Goal: Transaction & Acquisition: Purchase product/service

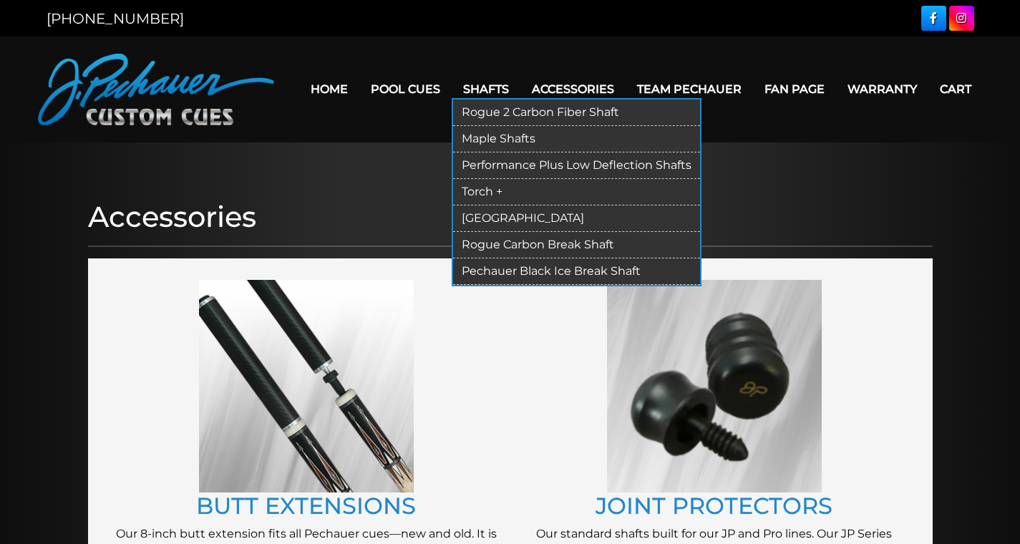
click at [521, 142] on link "Maple Shafts" at bounding box center [576, 139] width 247 height 26
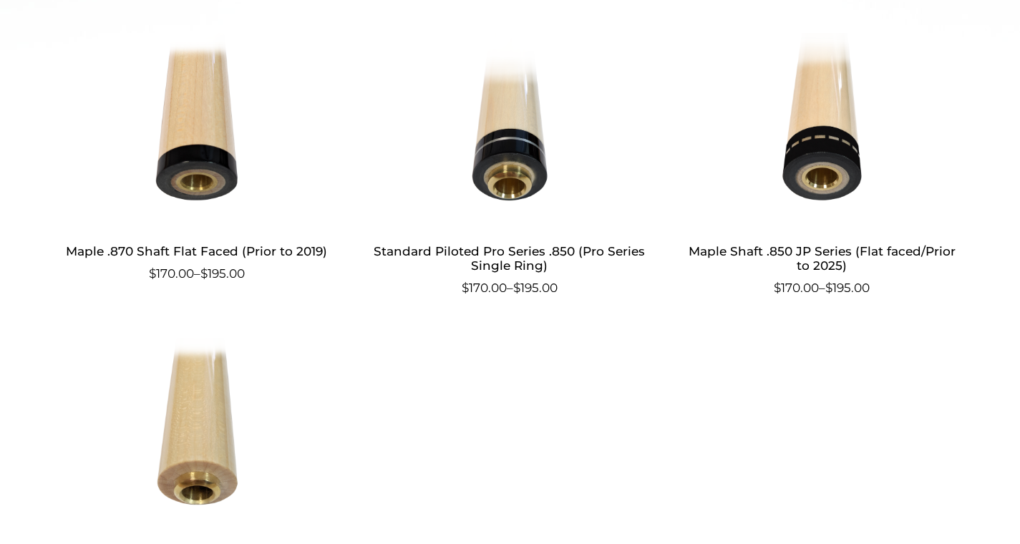
scroll to position [775, 0]
click at [842, 163] on img at bounding box center [822, 130] width 278 height 193
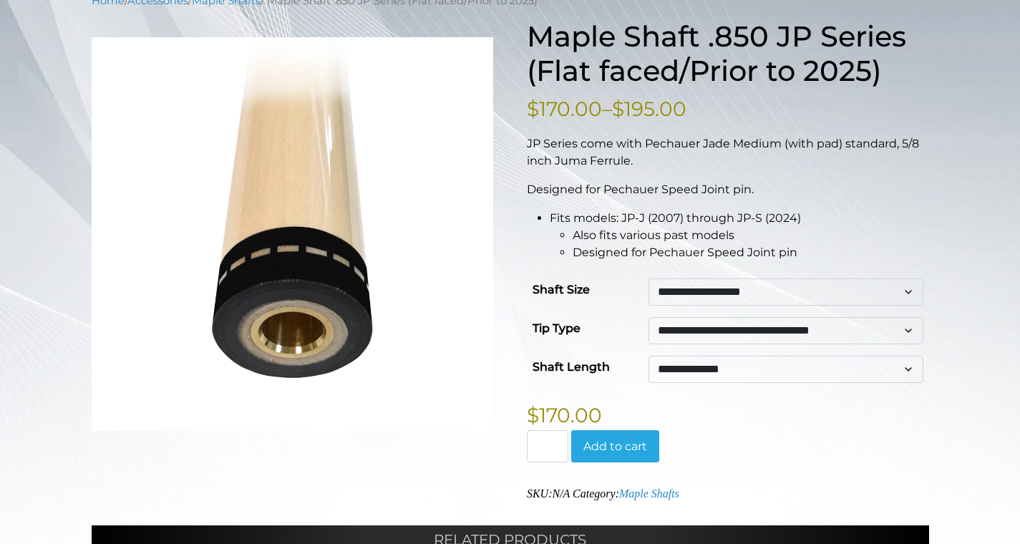
scroll to position [207, 0]
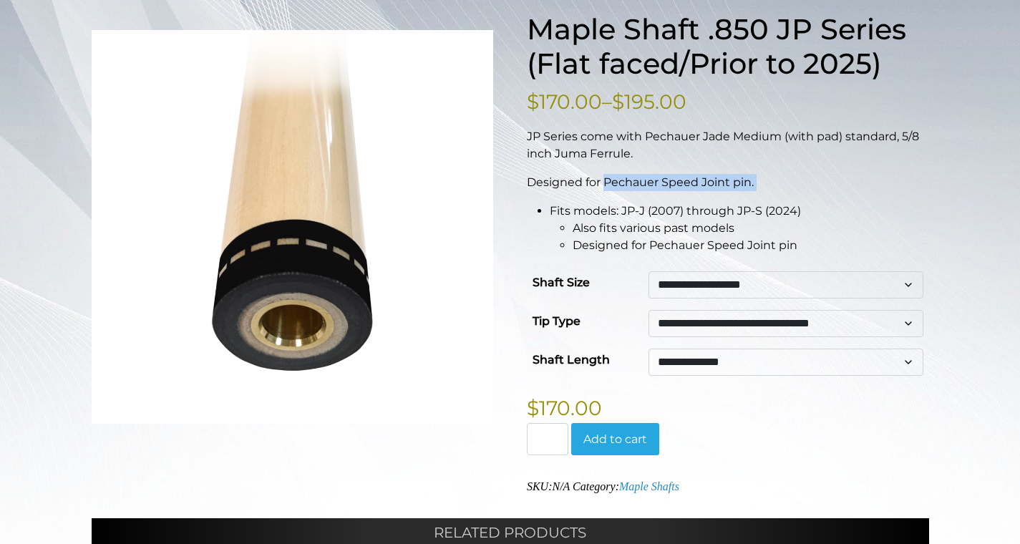
drag, startPoint x: 604, startPoint y: 180, endPoint x: 747, endPoint y: 192, distance: 143.6
click at [747, 192] on div "JP Series come with Pechauer Jade Medium (with pad) standard, 5/8 inch Juma Fer…" at bounding box center [728, 191] width 402 height 126
copy div "Pechauer Speed Joint pin."
